Goal: Task Accomplishment & Management: Manage account settings

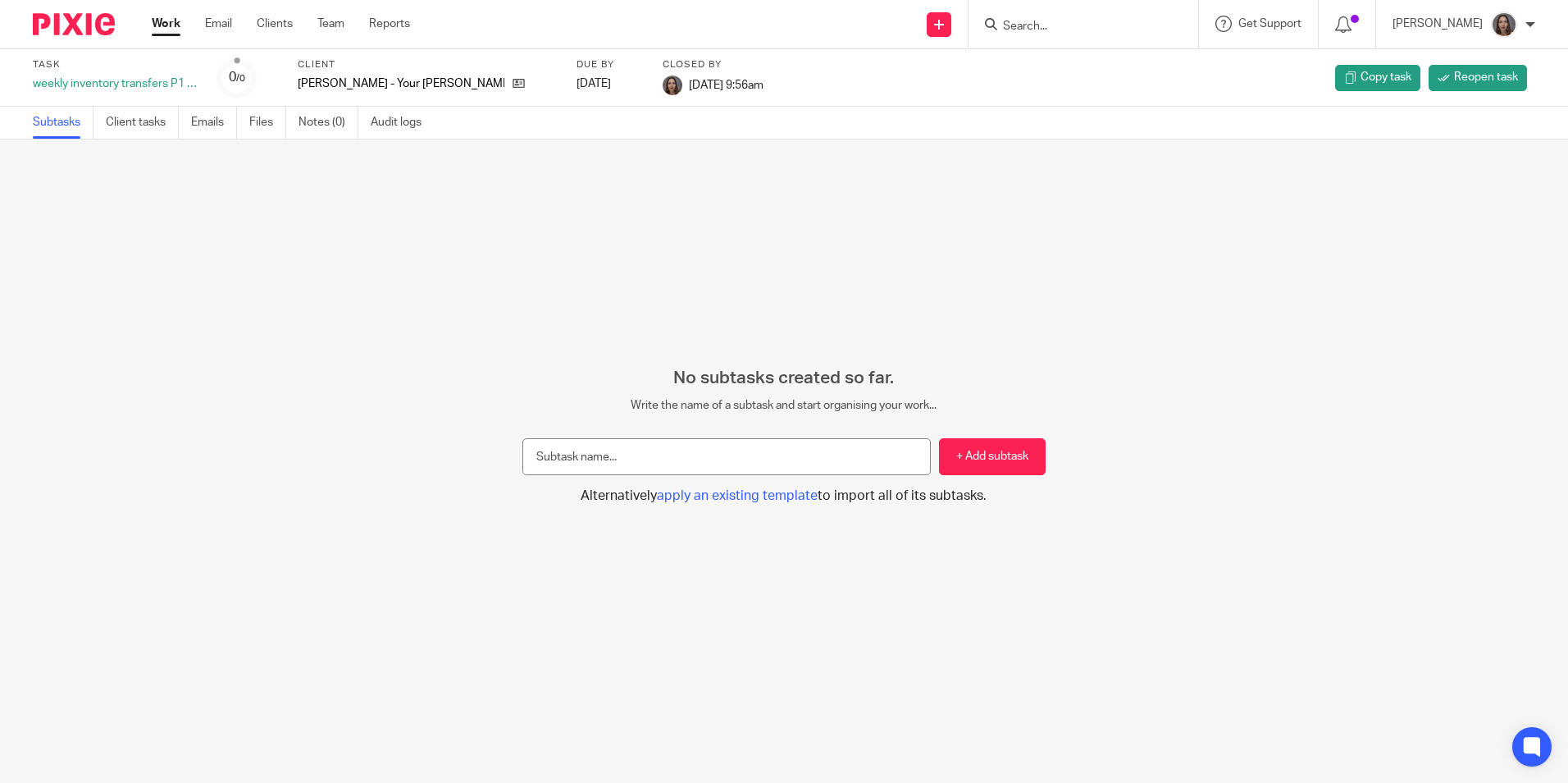
click at [164, 17] on link "Work" at bounding box center [166, 24] width 29 height 16
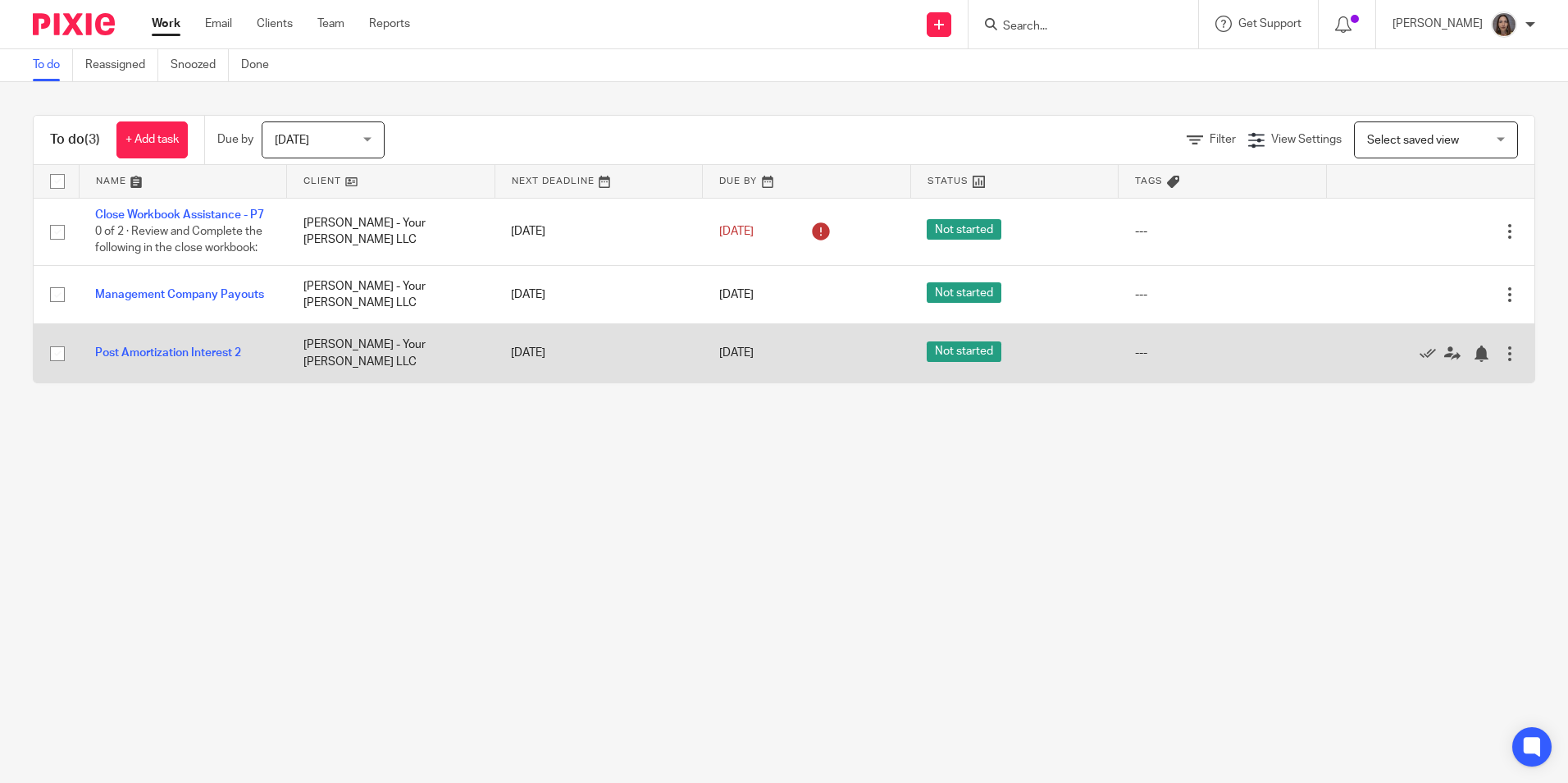
click at [1501, 362] on div at bounding box center [1509, 353] width 16 height 16
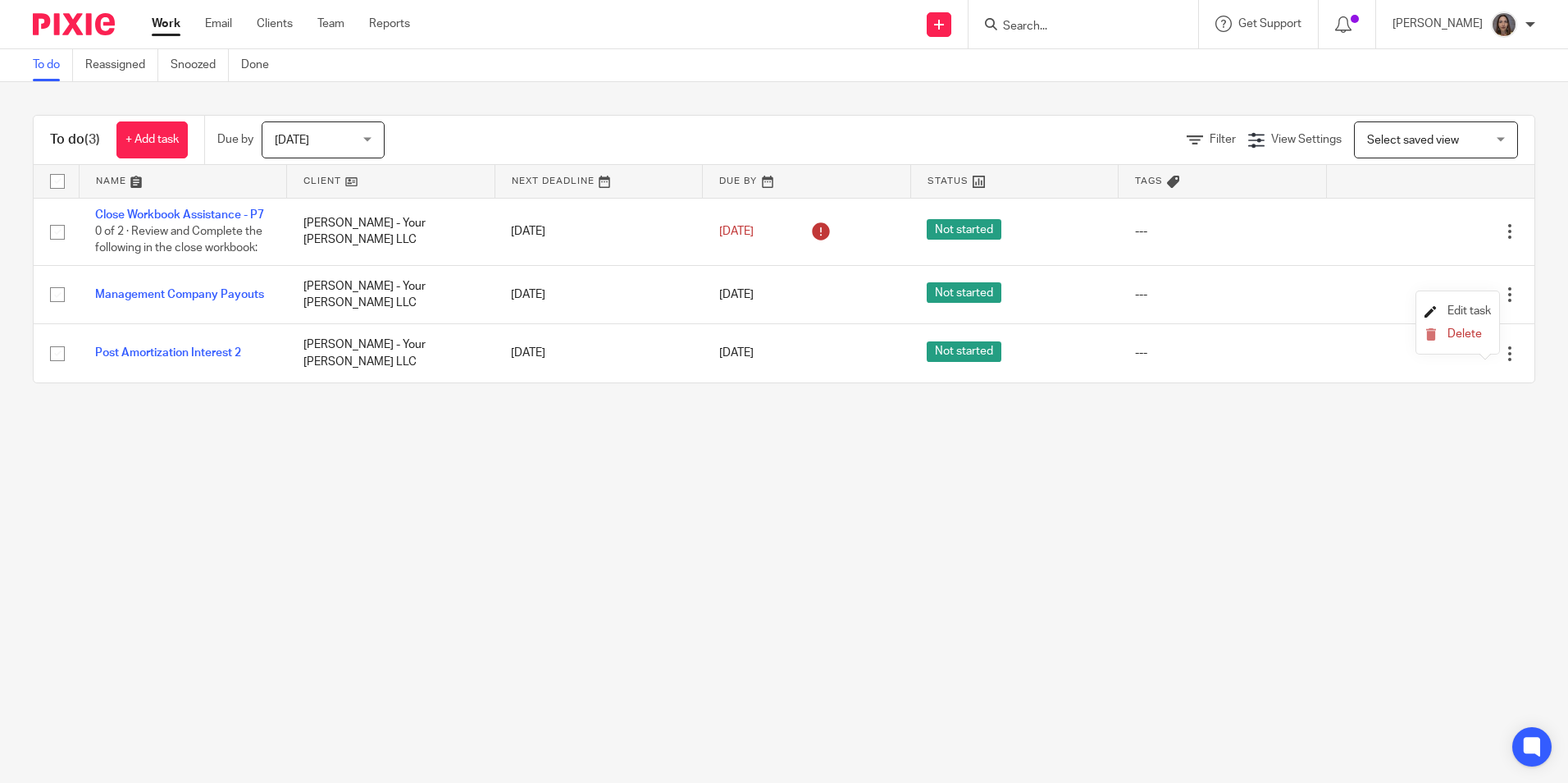
click at [1455, 312] on span "Edit task" at bounding box center [1469, 311] width 44 height 12
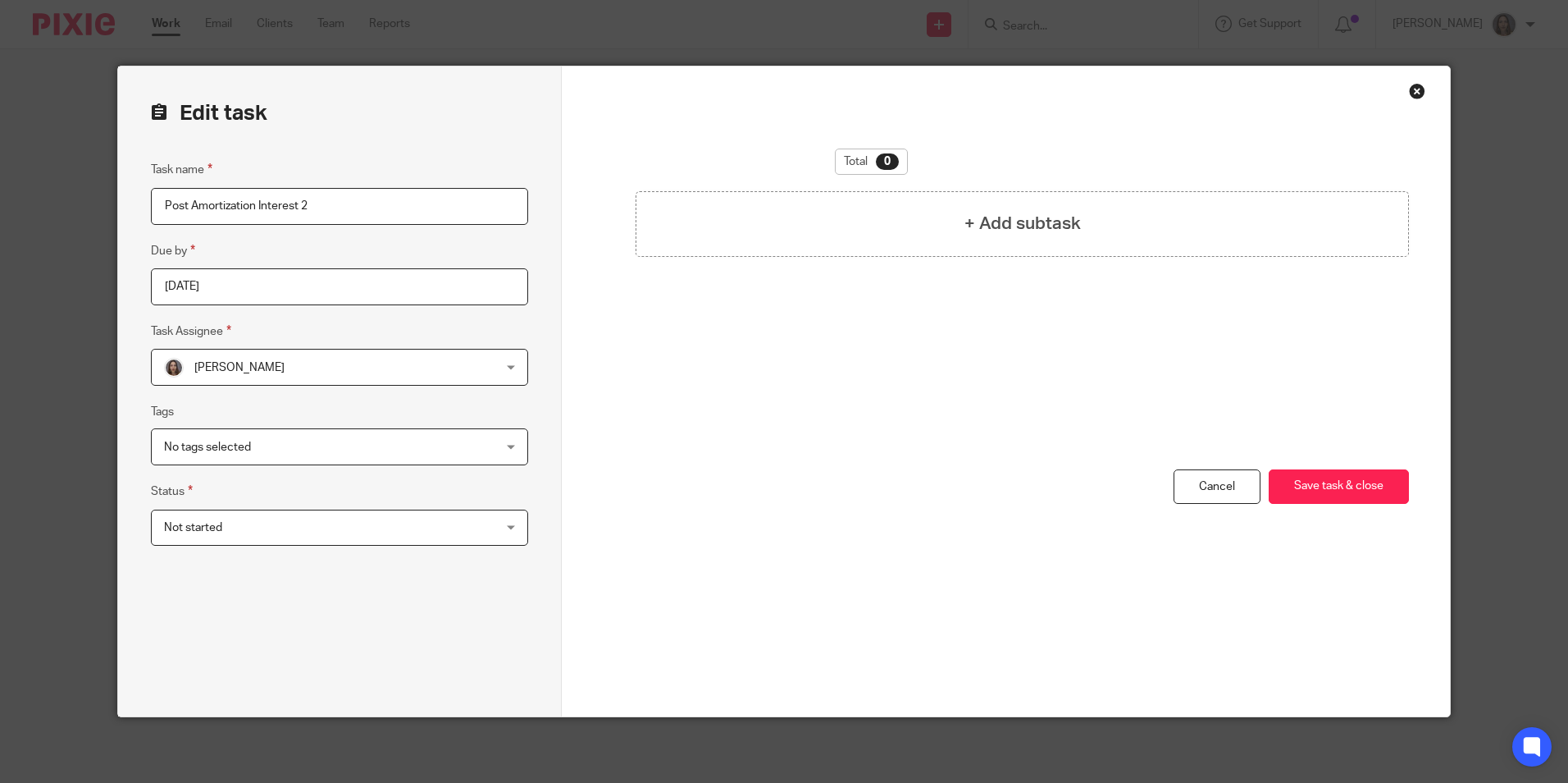
click at [507, 369] on div "Carolina Barba Carolina Barba" at bounding box center [339, 366] width 377 height 37
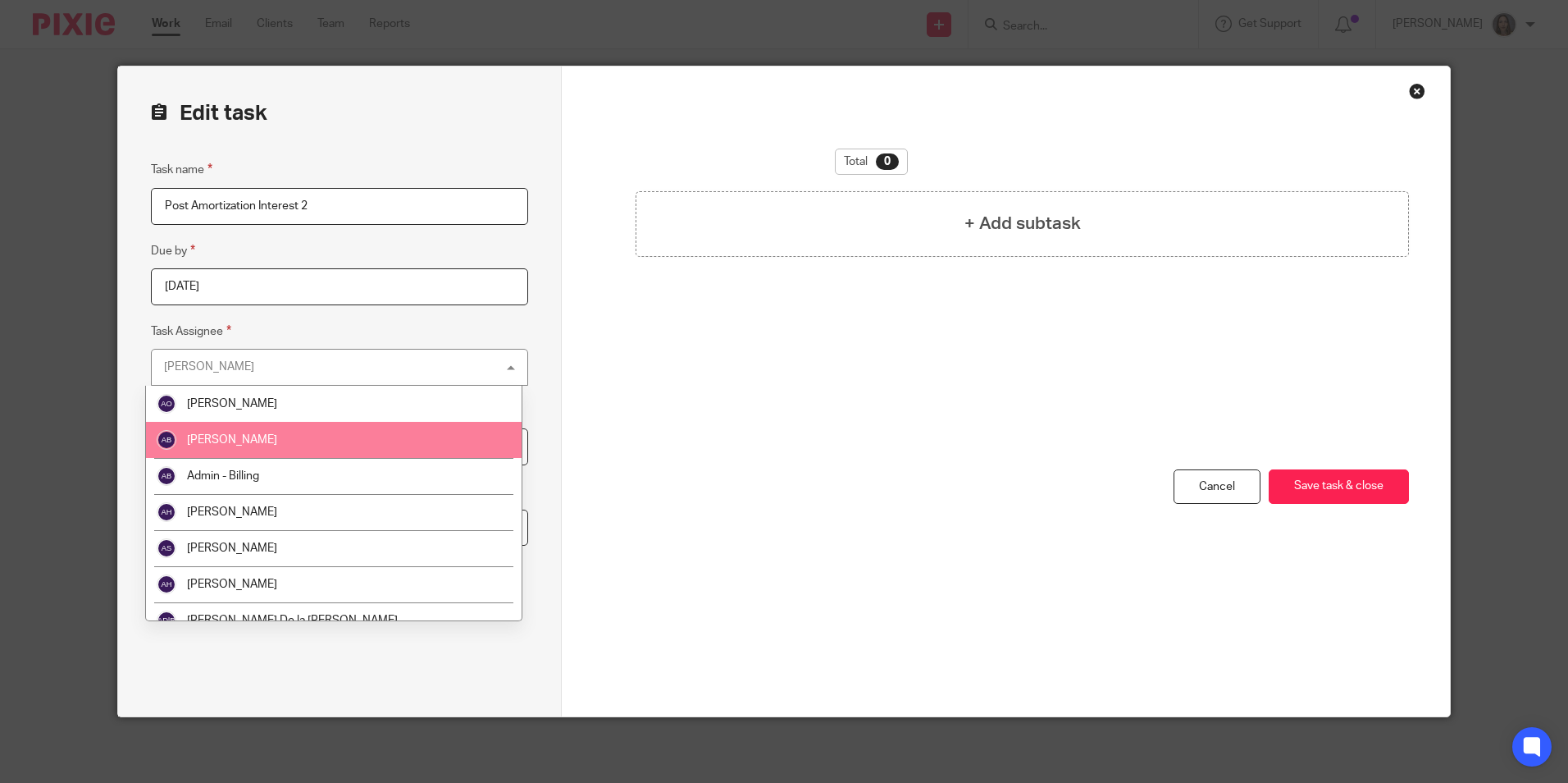
click at [273, 438] on span "[PERSON_NAME]" at bounding box center [232, 440] width 90 height 12
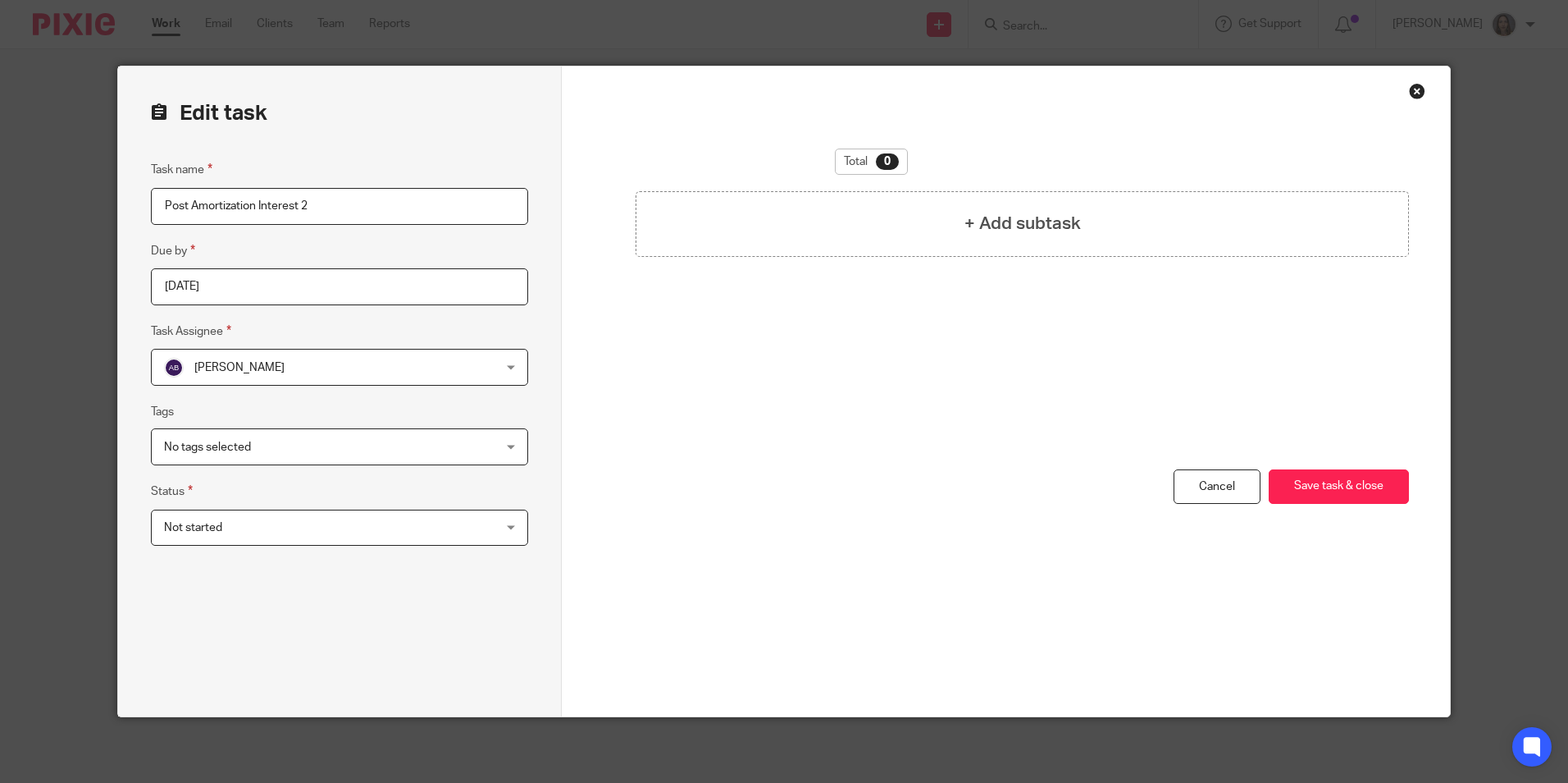
click at [322, 285] on input "2025-08-12" at bounding box center [339, 287] width 377 height 37
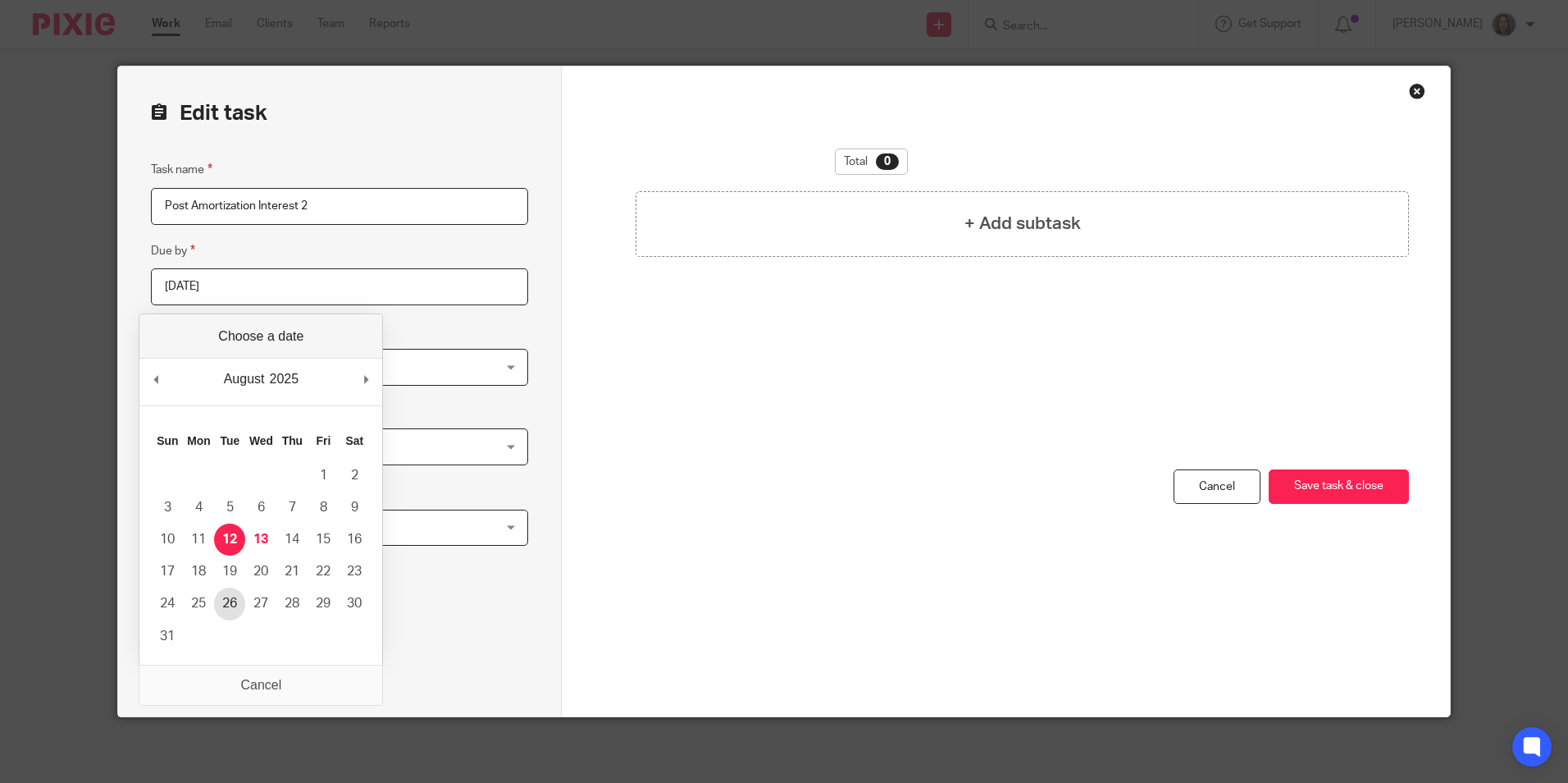
type input "2025-08-26"
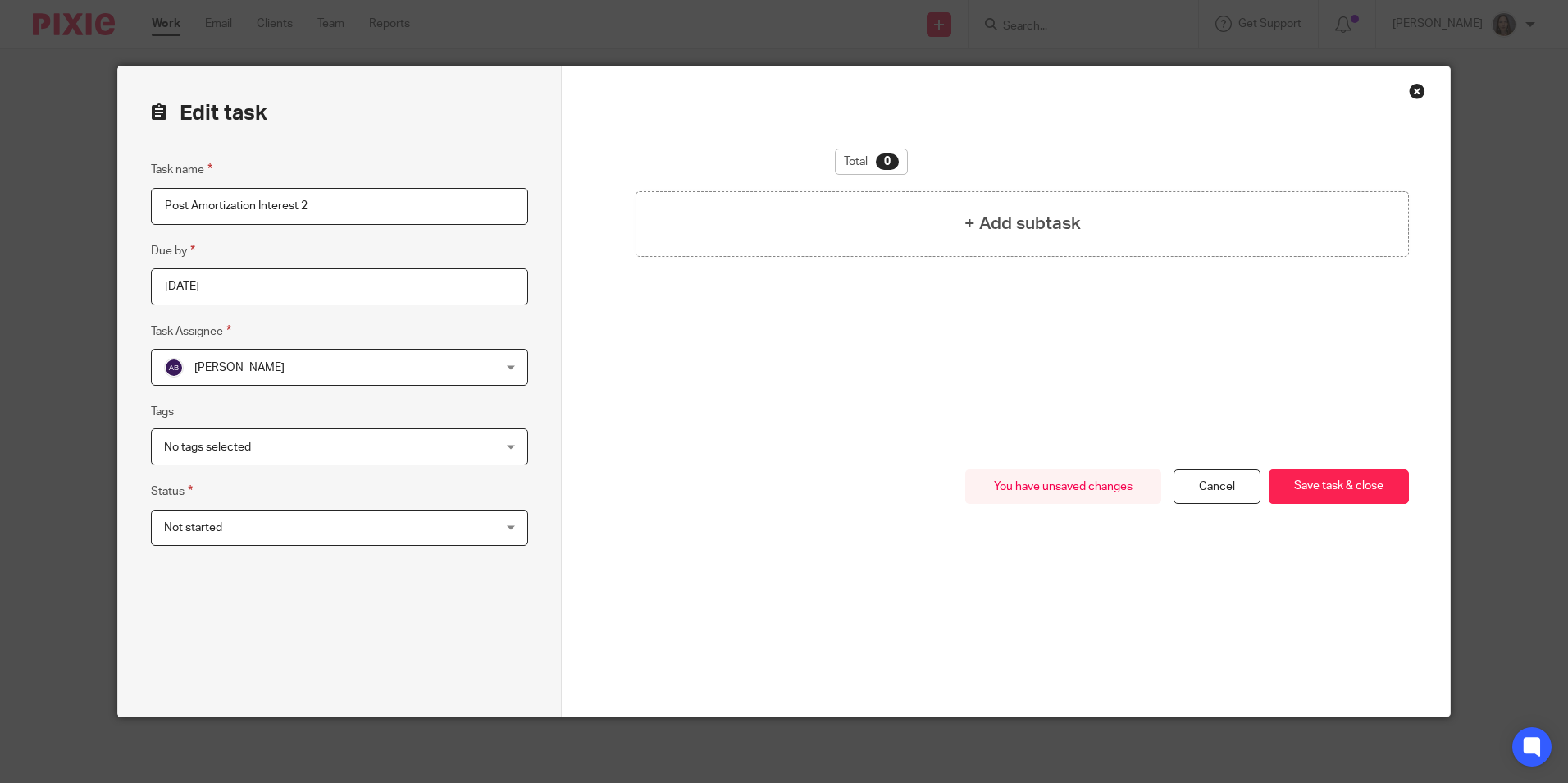
click at [330, 208] on input "Post Amortization Interest 2" at bounding box center [339, 206] width 377 height 37
type input "Post Amortization Interest"
click at [1305, 489] on button "Save task & close" at bounding box center [1338, 487] width 140 height 35
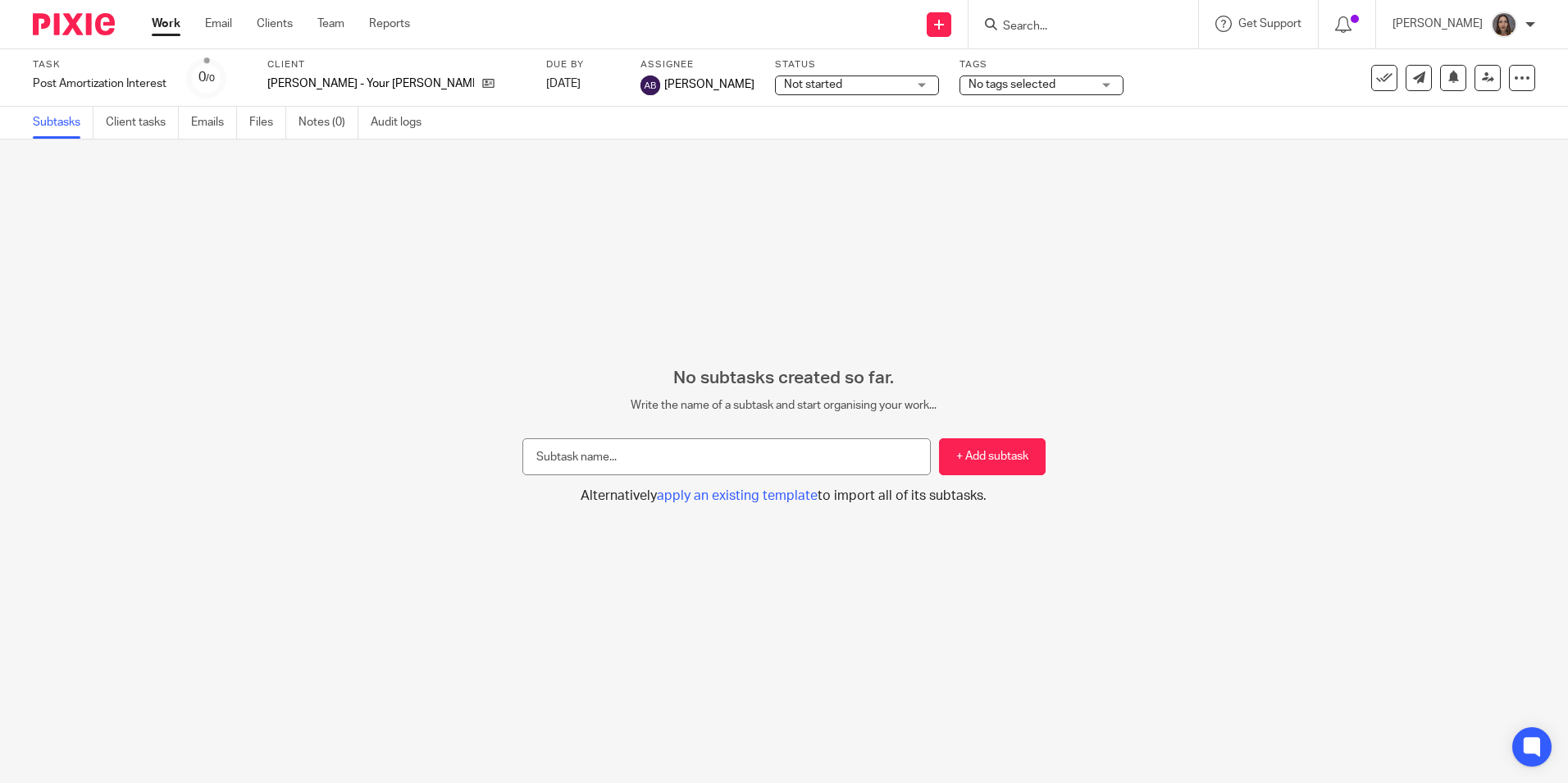
click at [157, 29] on link "Work" at bounding box center [166, 24] width 29 height 16
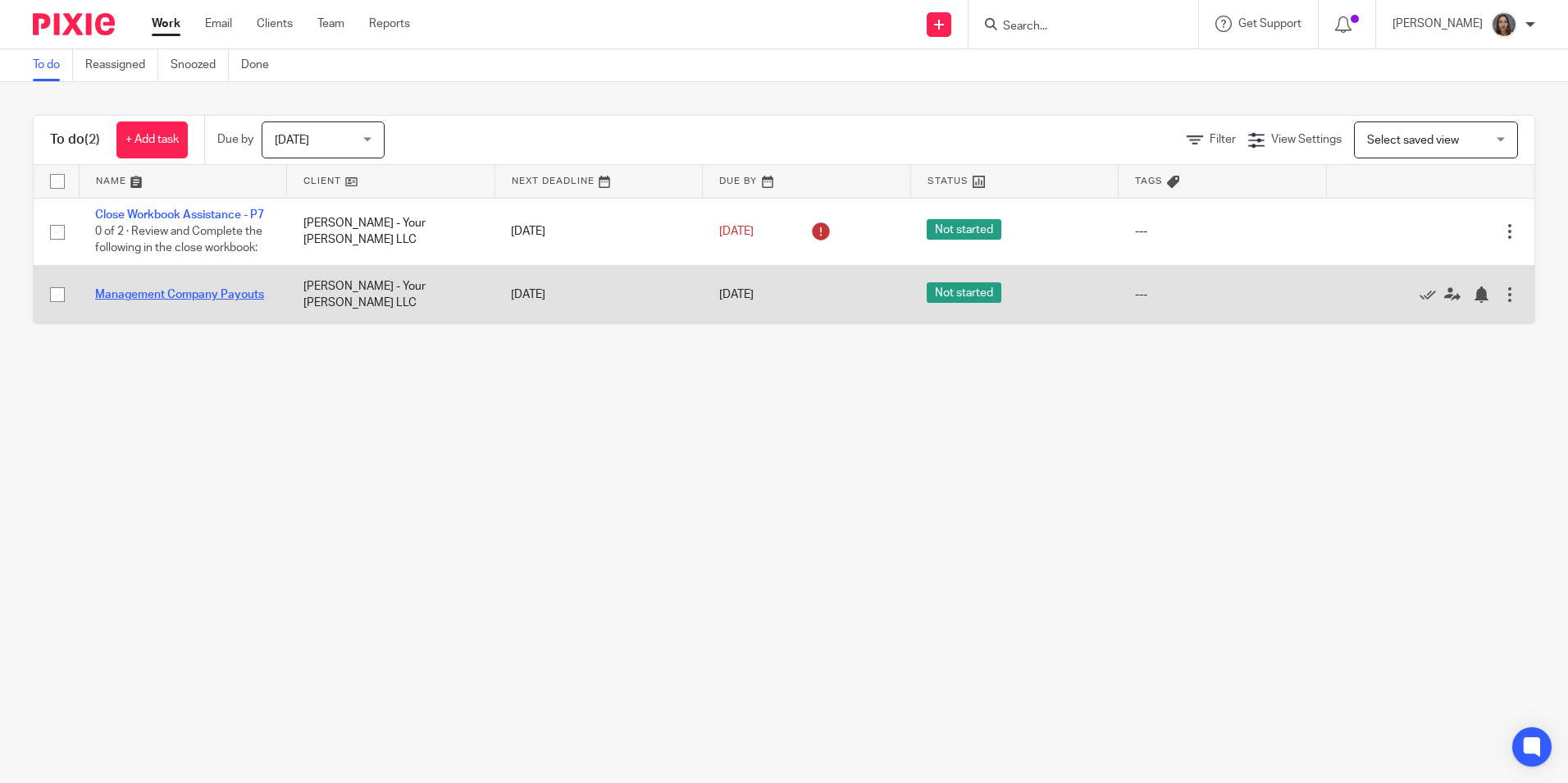
click at [142, 300] on link "Management Company Payouts" at bounding box center [180, 294] width 169 height 12
